Goal: Find specific page/section: Find specific page/section

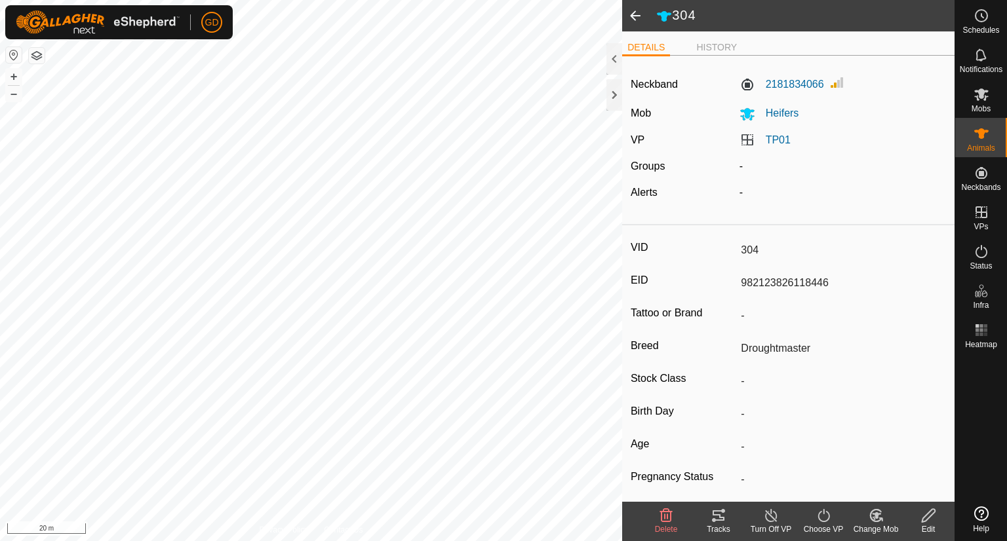
click at [632, 16] on span at bounding box center [635, 15] width 26 height 31
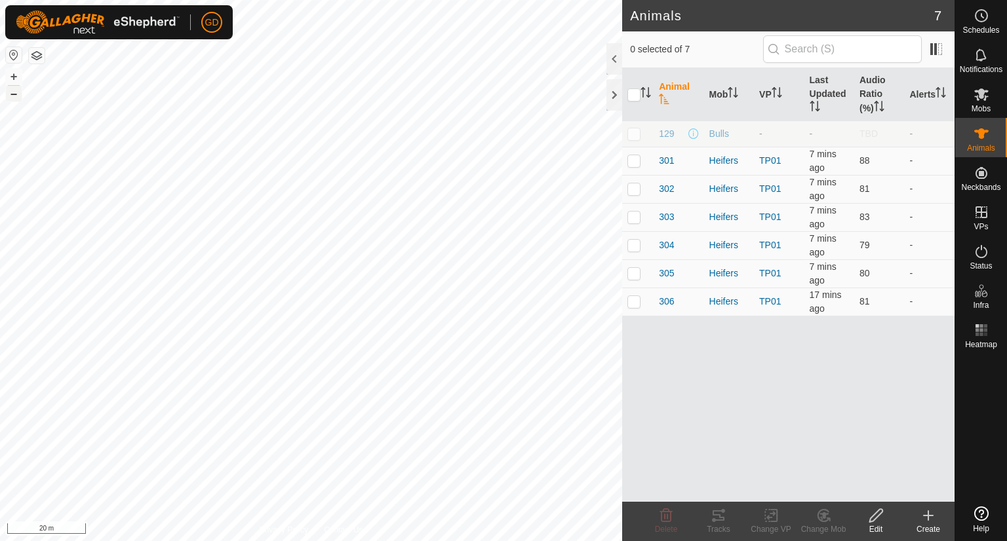
click at [16, 92] on button "–" at bounding box center [14, 94] width 16 height 16
